Goal: Check status: Check status

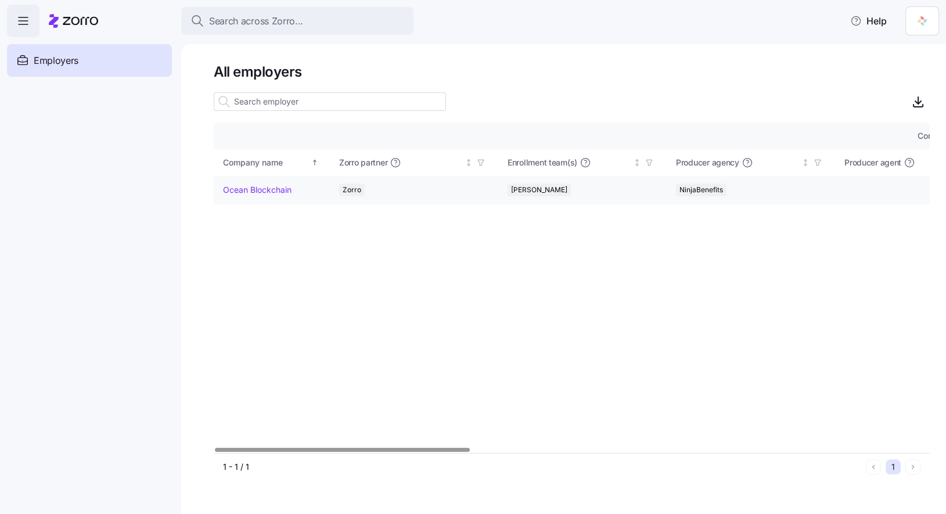
click at [274, 193] on link "Ocean Blockchain" at bounding box center [257, 190] width 69 height 12
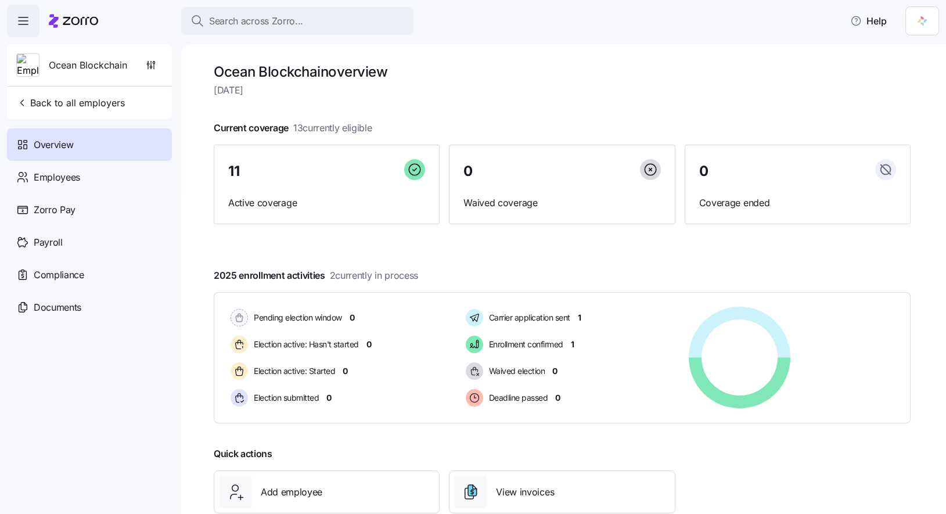
scroll to position [77, 0]
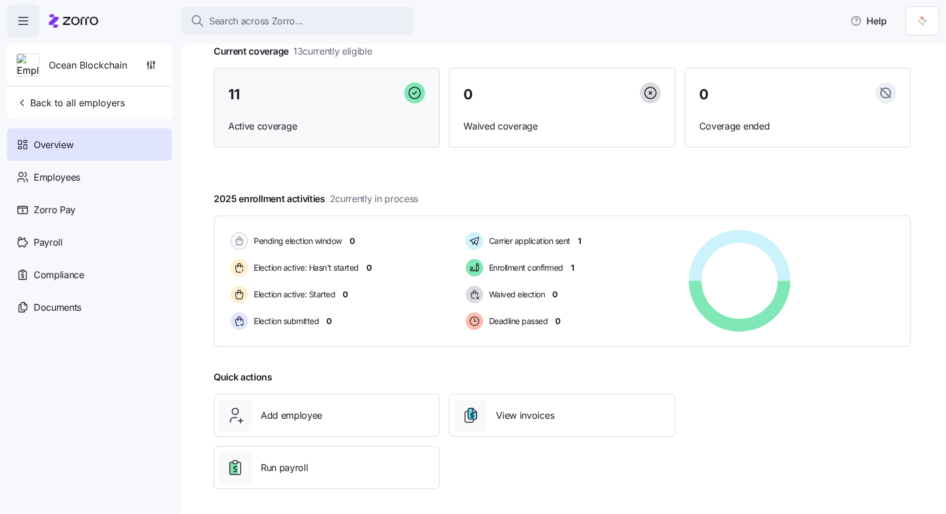
click at [240, 99] on div "11" at bounding box center [326, 95] width 197 height 25
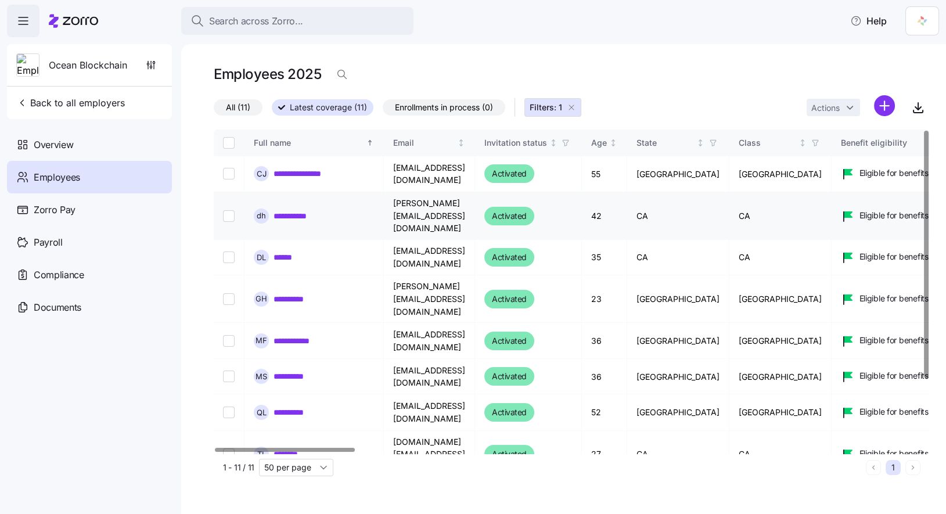
click at [315, 210] on link "**********" at bounding box center [299, 216] width 50 height 12
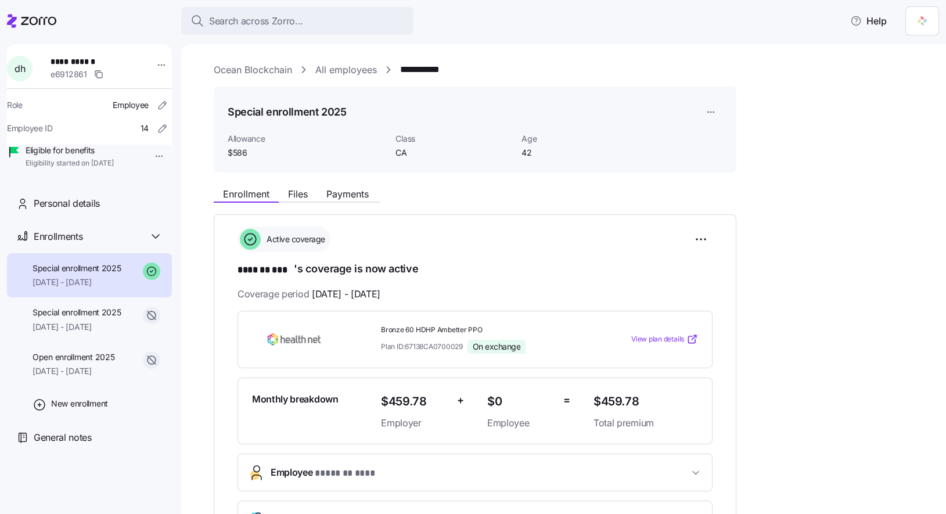
click at [684, 336] on span "View plan details" at bounding box center [658, 339] width 53 height 11
click at [691, 339] on icon at bounding box center [693, 340] width 12 height 12
click at [596, 347] on div "View plan details" at bounding box center [646, 339] width 114 height 21
click at [666, 338] on span "View plan details" at bounding box center [658, 339] width 53 height 11
